Goal: Navigation & Orientation: Go to known website

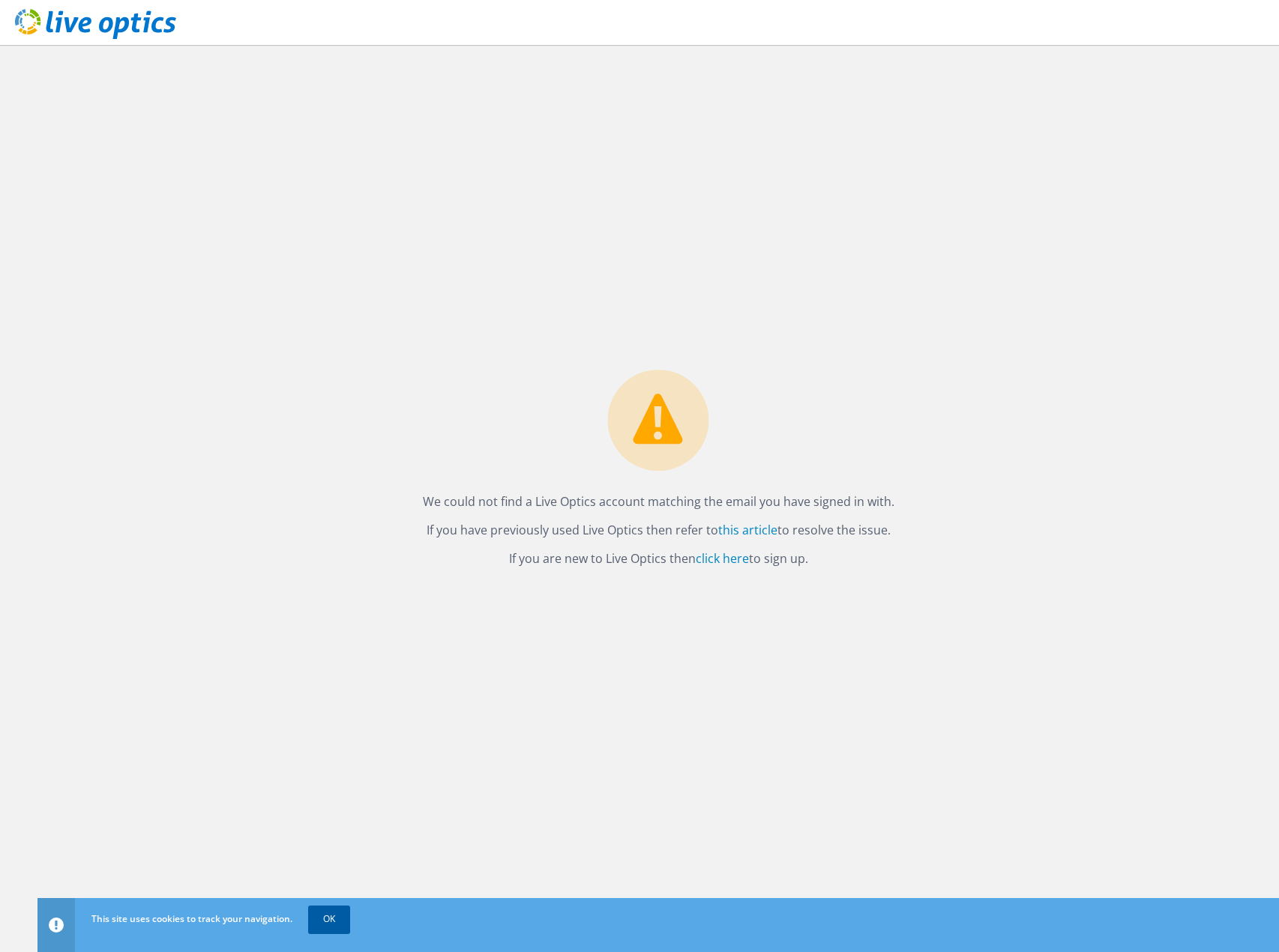
click at [331, 923] on link "OK" at bounding box center [329, 919] width 42 height 27
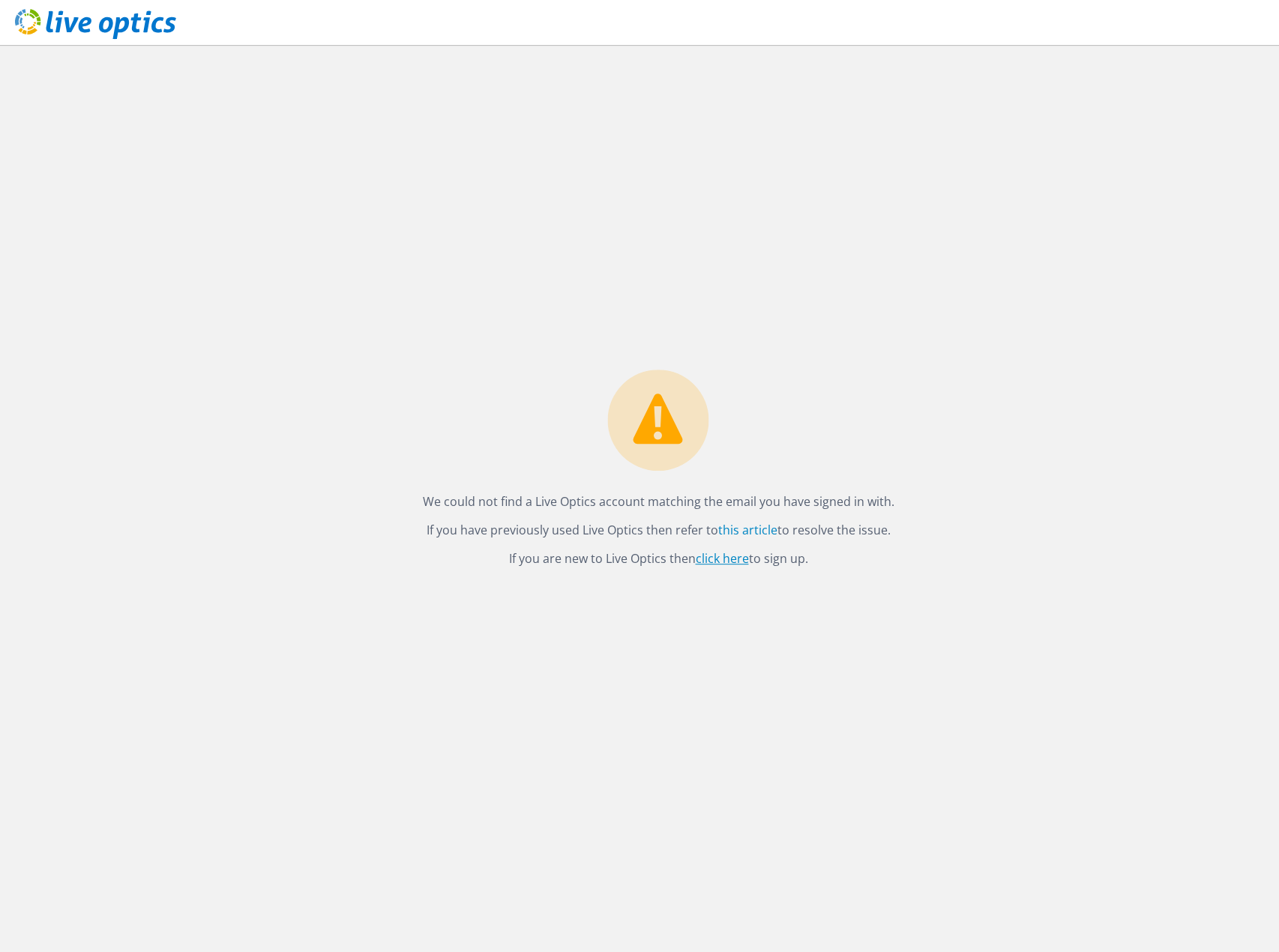
click at [721, 550] on link "click here" at bounding box center [722, 558] width 53 height 17
